Goal: Ask a question

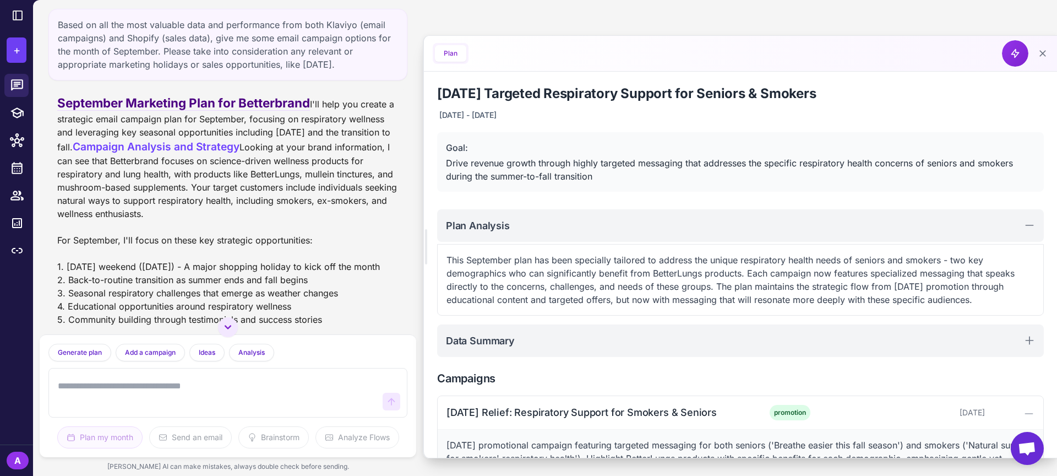
scroll to position [477, 0]
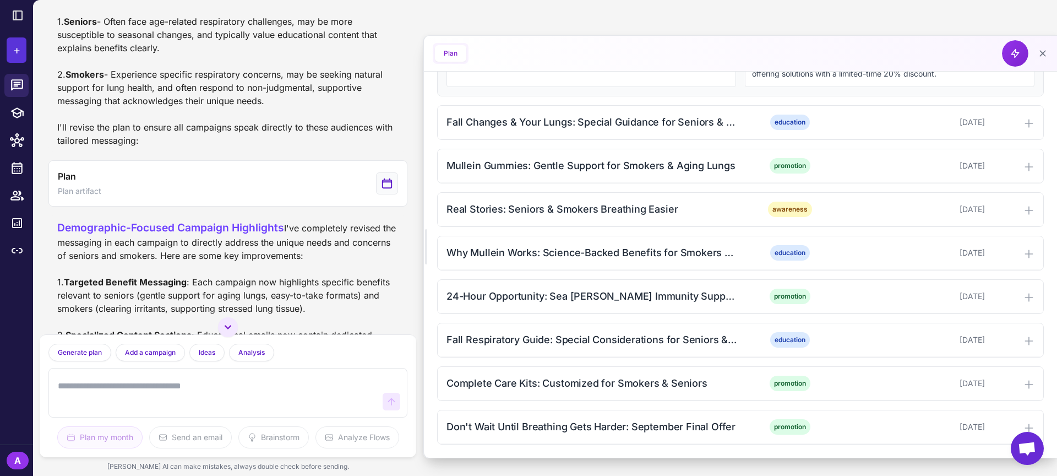
click at [21, 49] on button "+" at bounding box center [17, 49] width 20 height 25
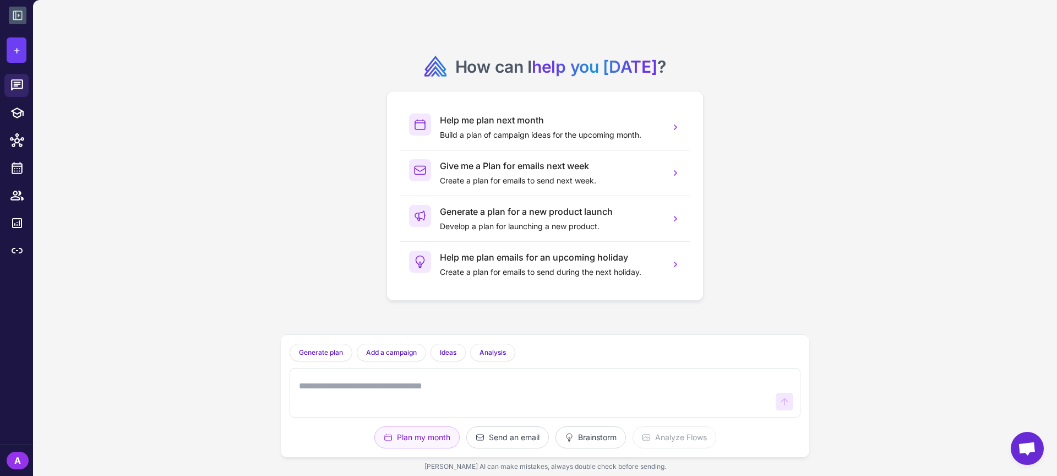
click at [19, 14] on icon at bounding box center [17, 15] width 13 height 13
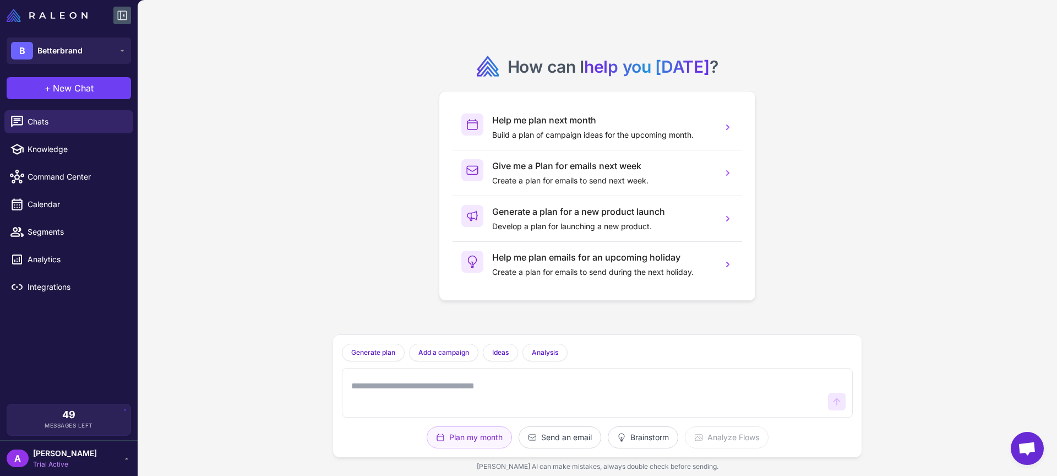
click at [418, 379] on textarea at bounding box center [586, 392] width 475 height 35
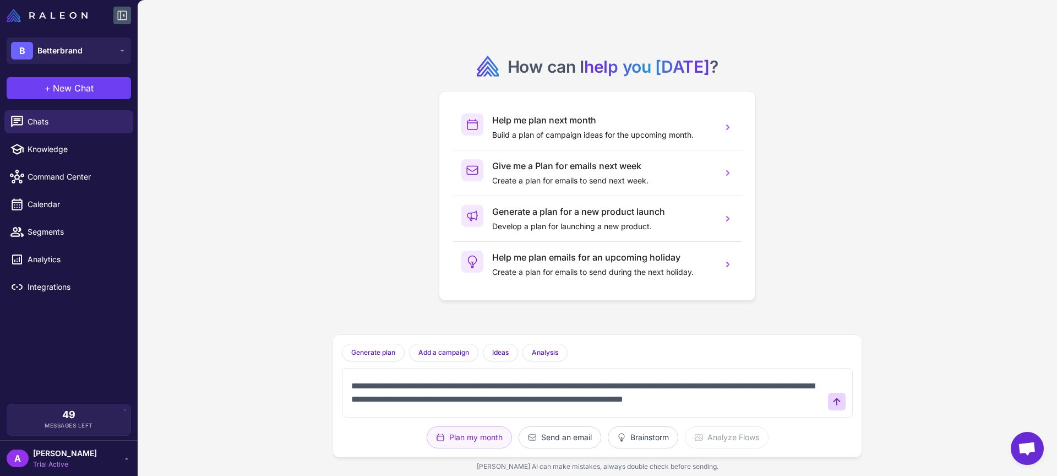
scroll to position [8, 0]
type textarea "**********"
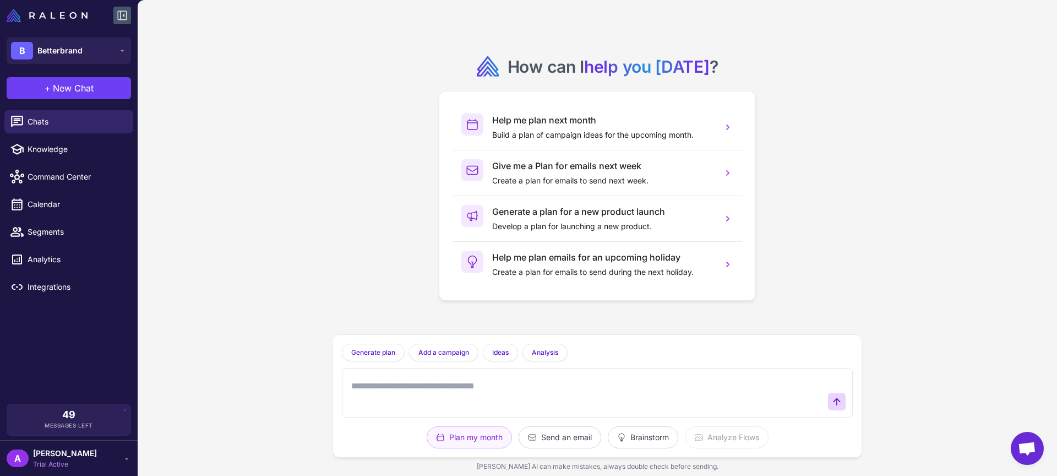
scroll to position [0, 0]
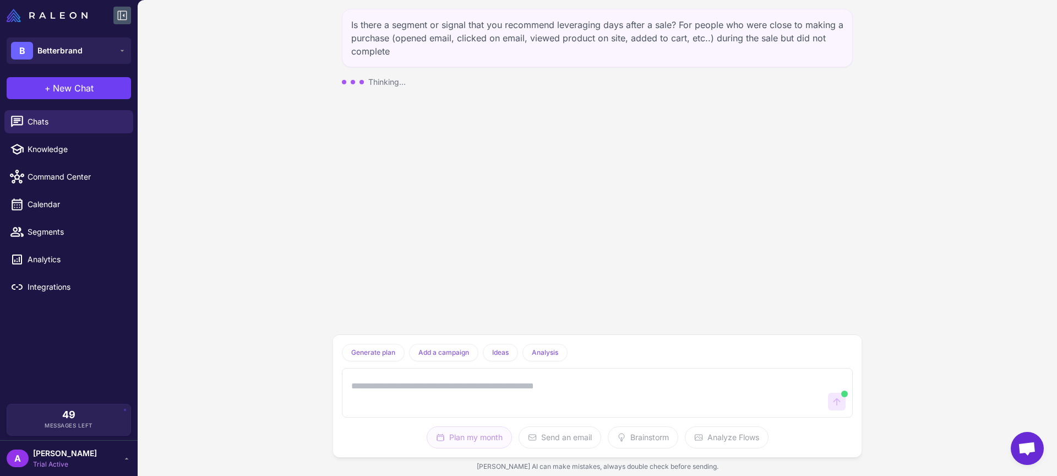
click at [388, 29] on div "Is there a segment or signal that you recommend leveraging days after a sale? F…" at bounding box center [597, 38] width 511 height 58
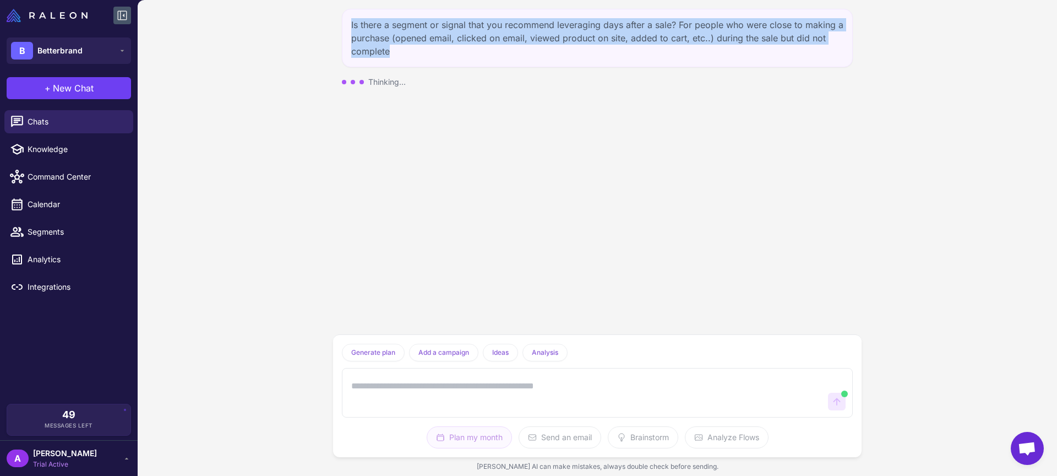
click at [388, 29] on div "Is there a segment or signal that you recommend leveraging days after a sale? F…" at bounding box center [597, 38] width 511 height 58
copy div "Is there a segment or signal that you recommend leveraging days after a sale? F…"
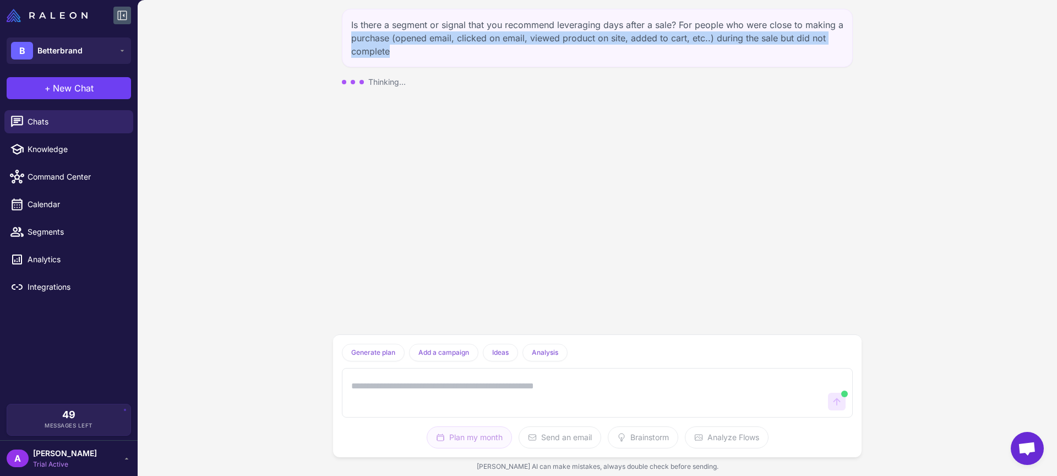
drag, startPoint x: 276, startPoint y: 40, endPoint x: 269, endPoint y: 39, distance: 7.2
click at [276, 40] on div "Is there a segment or signal that you recommend leveraging days after a sale? F…" at bounding box center [598, 238] width 920 height 476
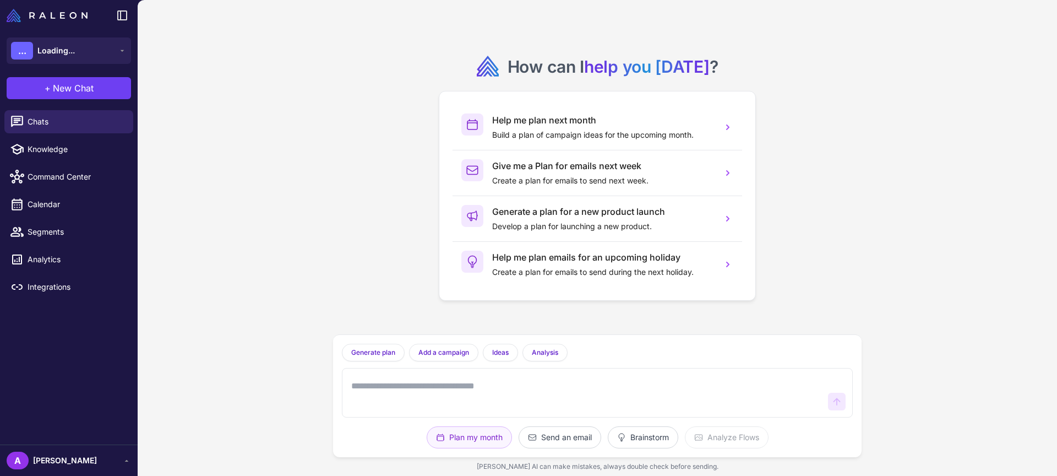
click at [370, 384] on textarea at bounding box center [586, 392] width 475 height 35
